Goal: Task Accomplishment & Management: Complete application form

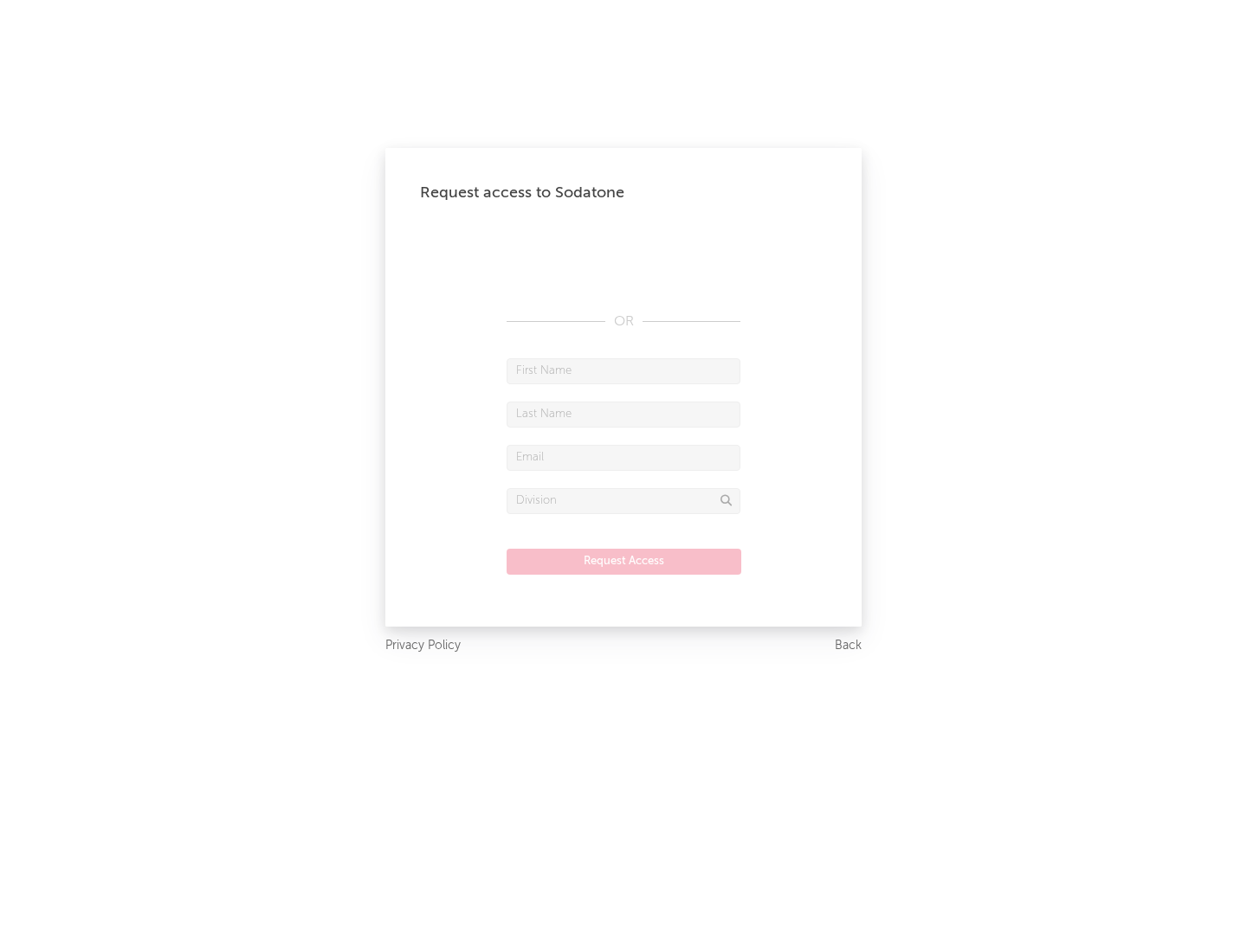
click at [623, 371] on input "text" at bounding box center [623, 372] width 234 height 26
type input "[PERSON_NAME]"
click at [623, 414] on input "text" at bounding box center [623, 414] width 234 height 26
type input "[PERSON_NAME]"
click at [623, 457] on input "text" at bounding box center [623, 458] width 234 height 26
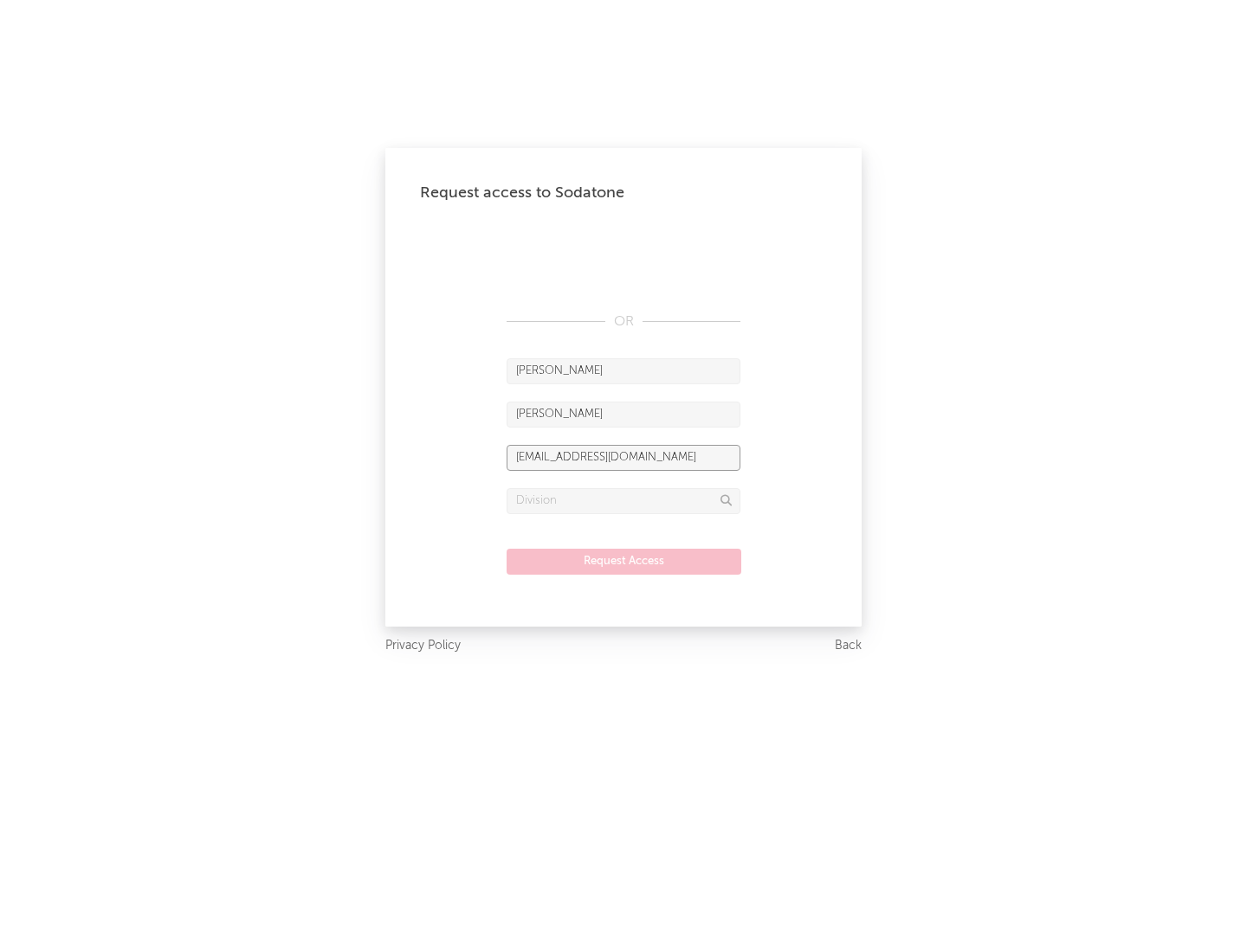
type input "[EMAIL_ADDRESS][DOMAIN_NAME]"
click at [623, 500] on input "text" at bounding box center [623, 502] width 234 height 26
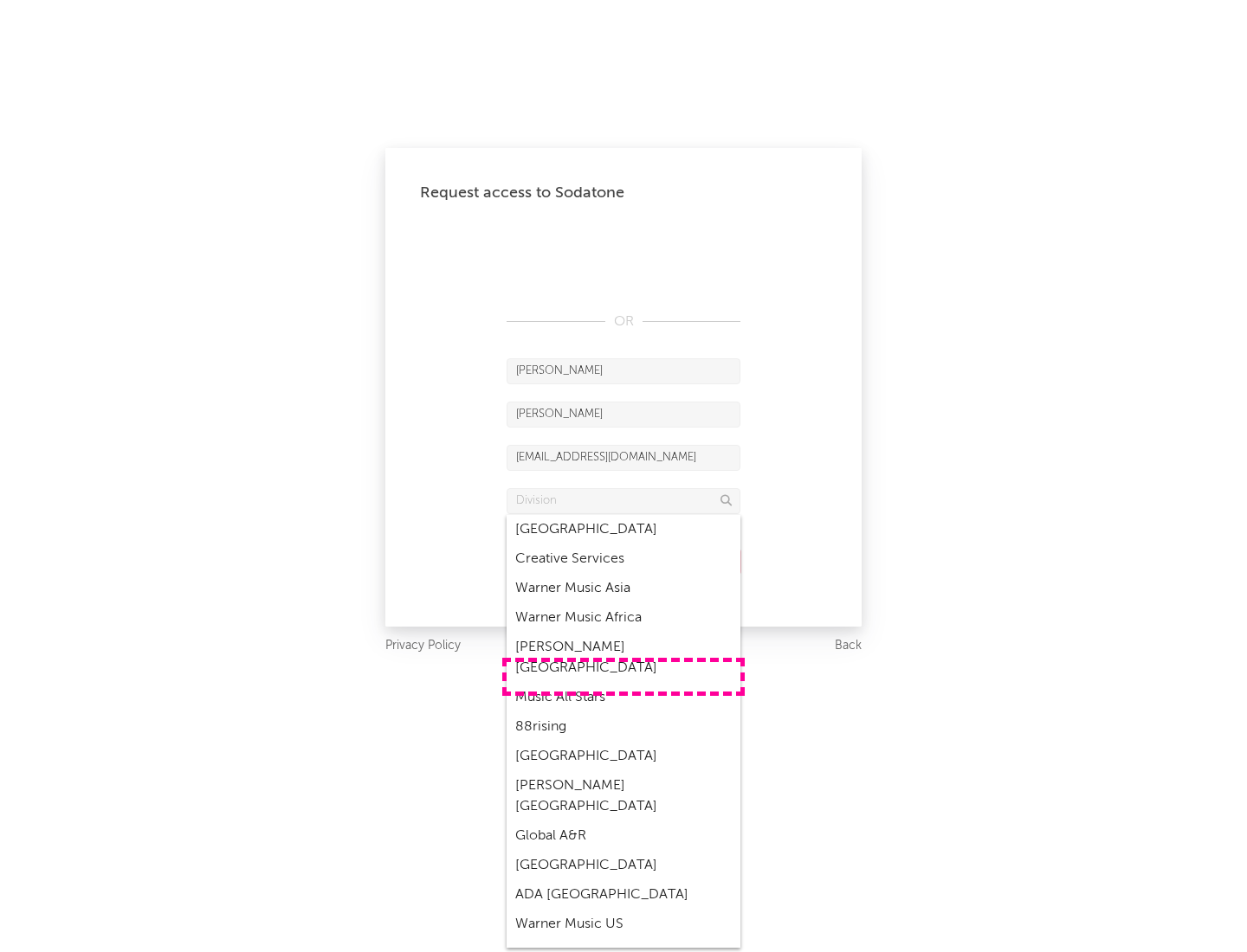
click at [623, 683] on div "Music All Stars" at bounding box center [623, 698] width 234 height 30
type input "Music All Stars"
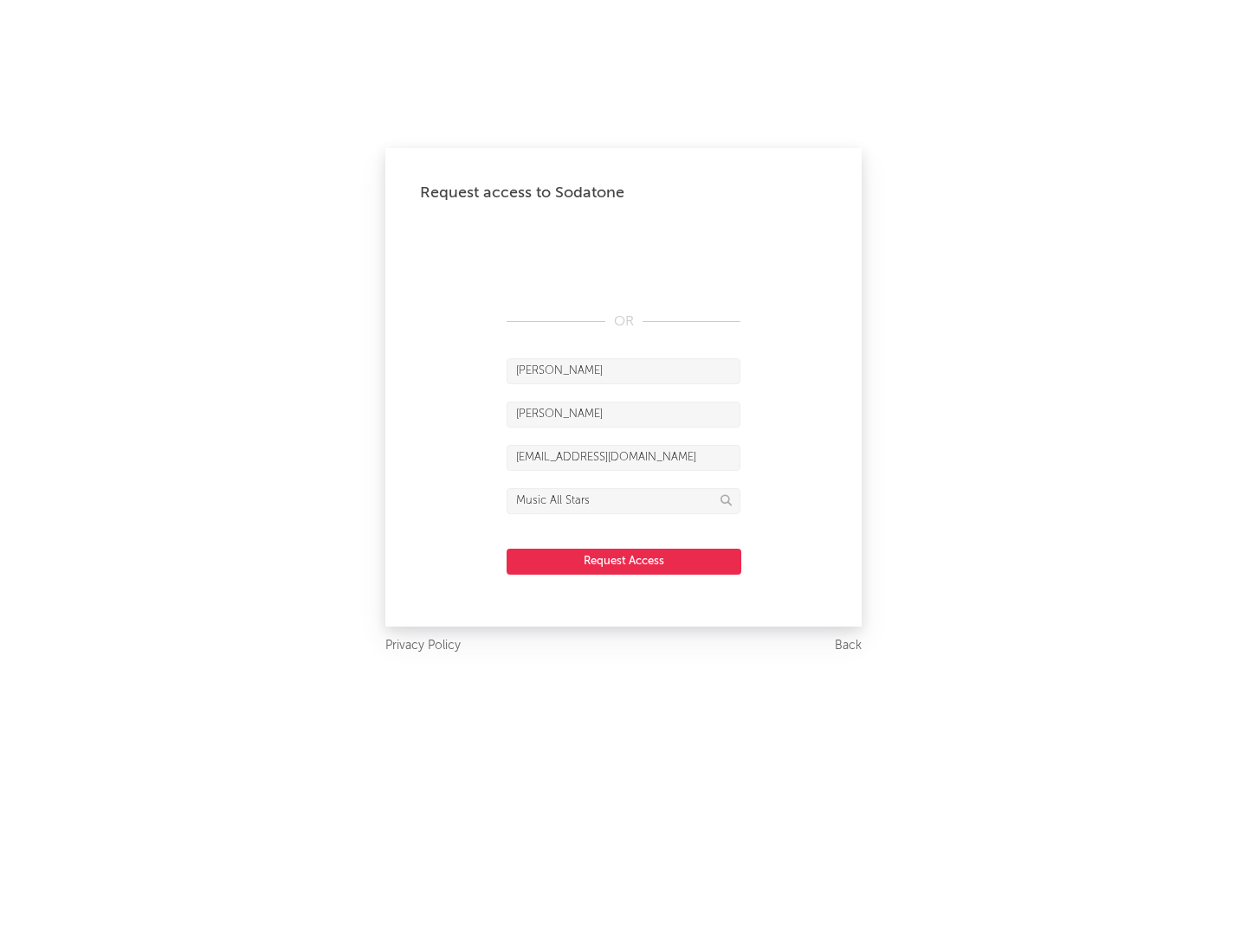
click at [623, 561] on button "Request Access" at bounding box center [623, 562] width 235 height 26
